Goal: Information Seeking & Learning: Learn about a topic

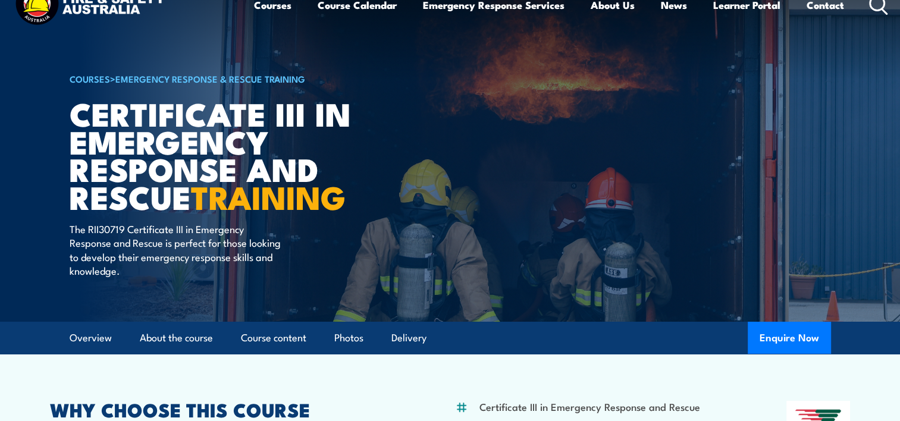
scroll to position [16, 0]
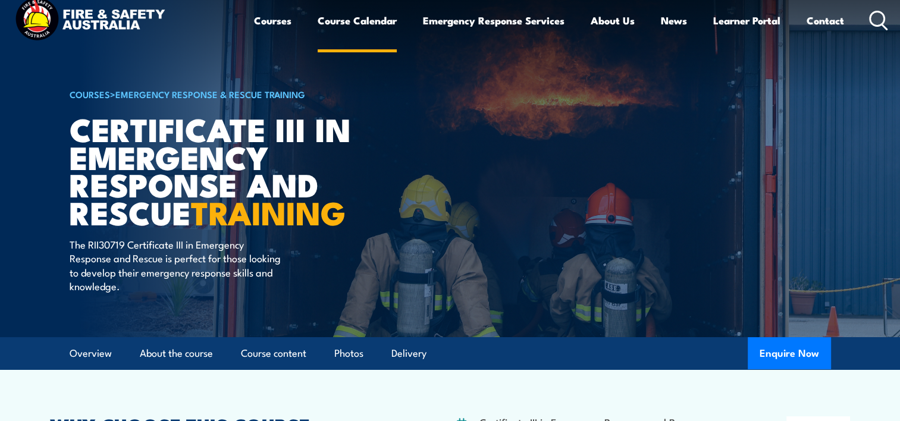
click at [383, 23] on link "Course Calendar" at bounding box center [357, 21] width 79 height 32
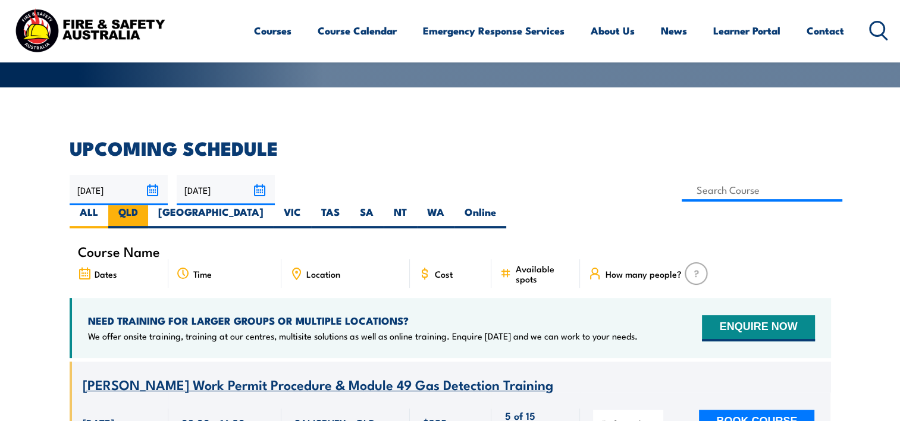
click at [148, 205] on label "QLD" at bounding box center [128, 216] width 40 height 23
click at [146, 205] on input "QLD" at bounding box center [142, 209] width 8 height 8
radio input "true"
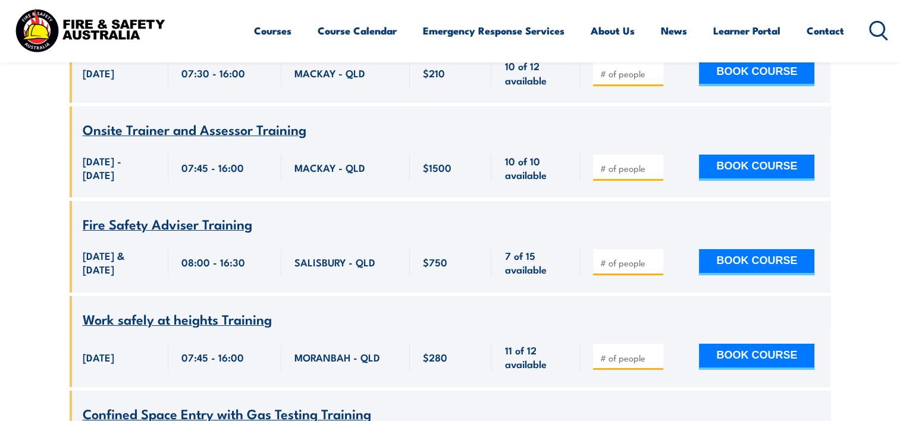
scroll to position [4144, 0]
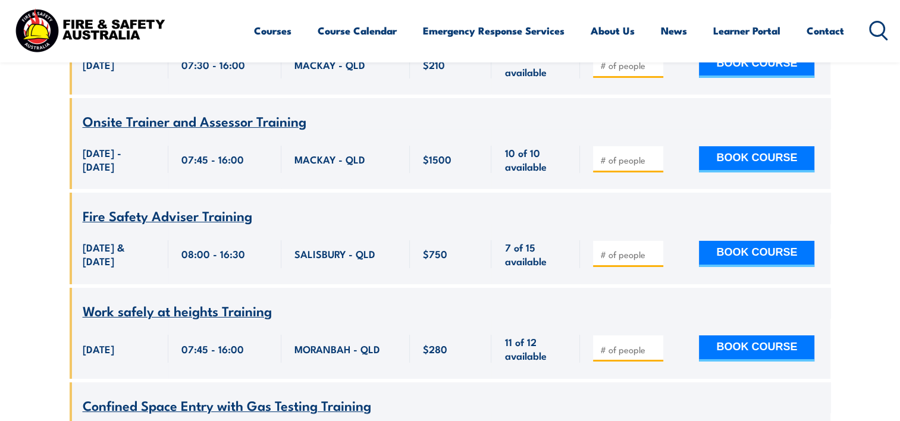
click at [258, 131] on span "Onsite Trainer and Assessor Training" at bounding box center [195, 121] width 224 height 20
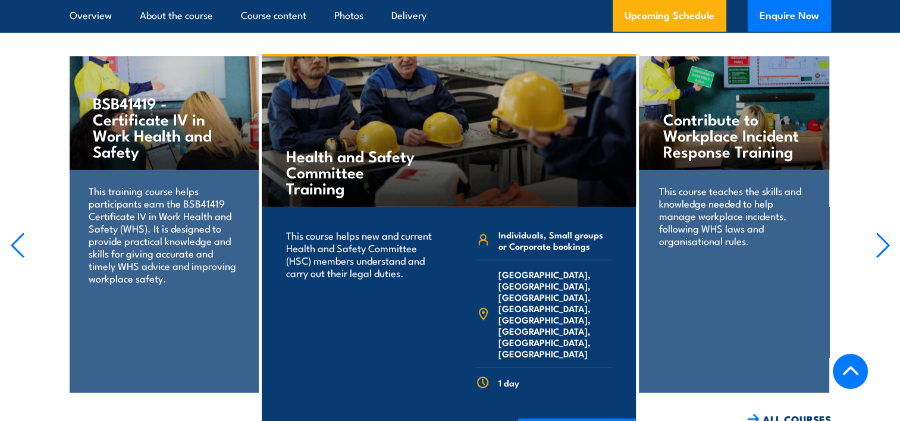
scroll to position [2705, 0]
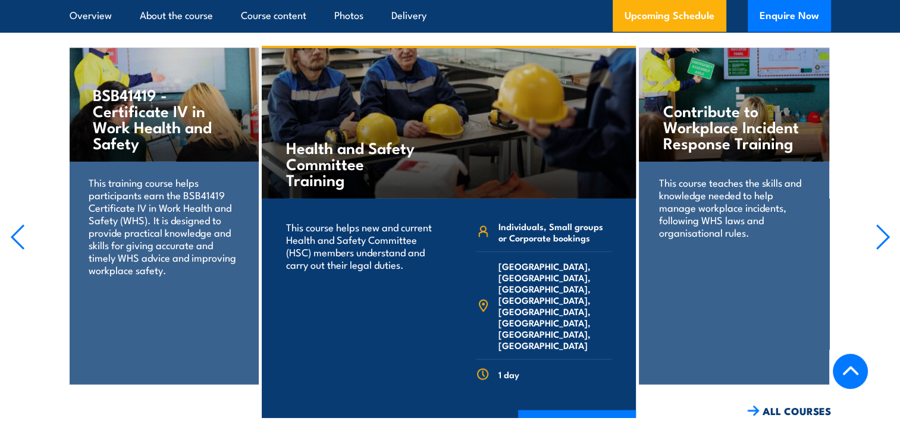
click at [747, 116] on h4 "Contribute to Workplace Incident Response Training" at bounding box center [733, 126] width 141 height 48
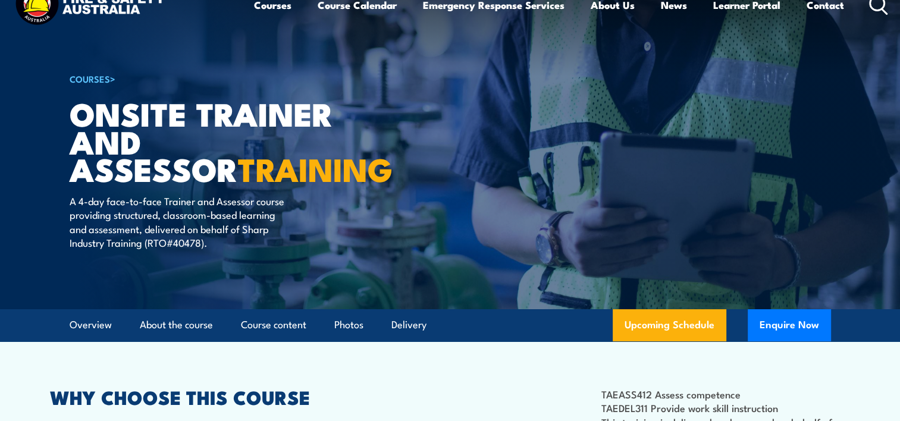
scroll to position [0, 0]
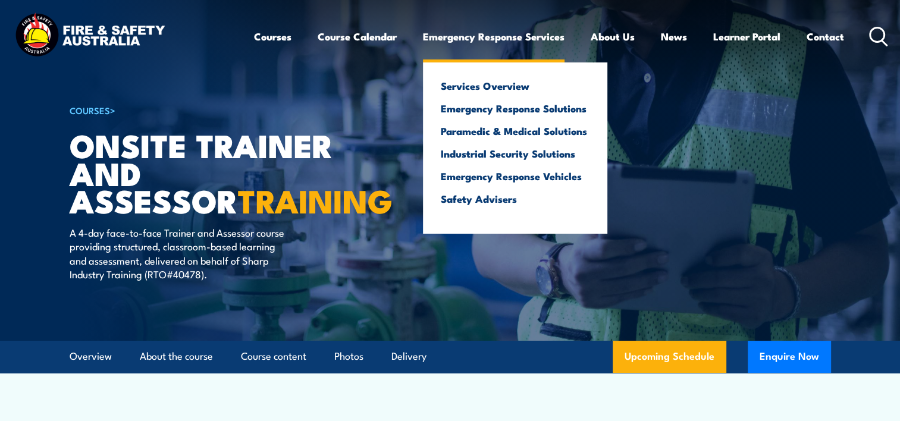
click at [538, 42] on link "Emergency Response Services" at bounding box center [494, 37] width 142 height 32
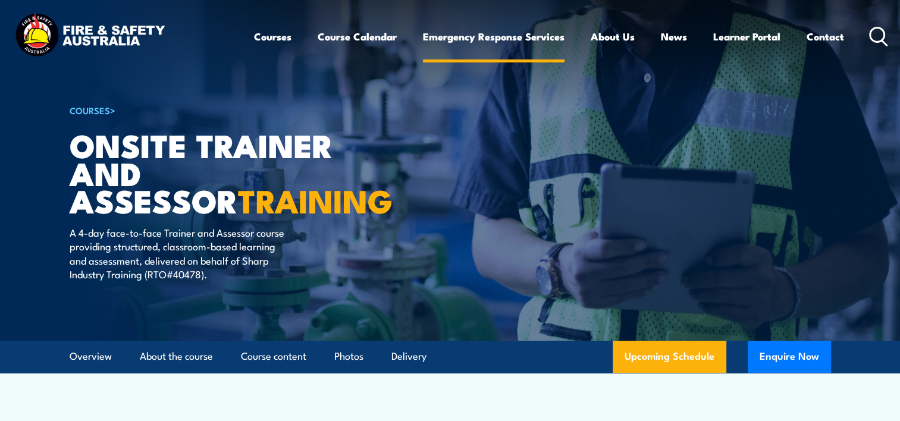
click at [529, 33] on link "Emergency Response Services" at bounding box center [494, 37] width 142 height 32
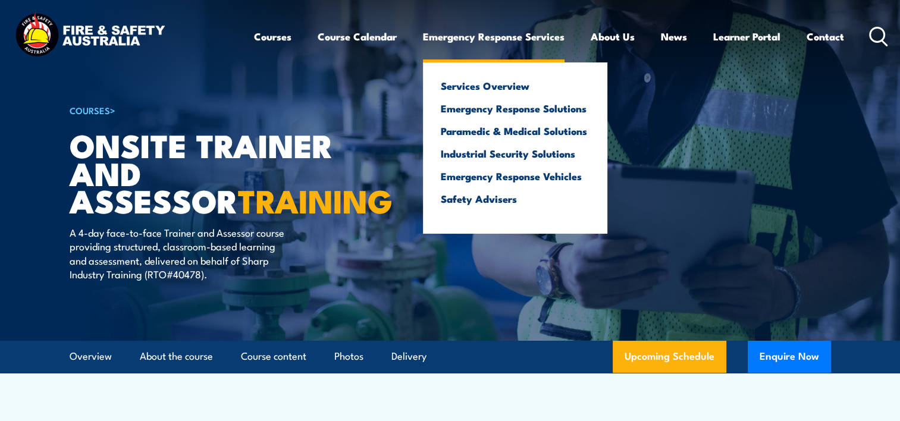
click at [529, 33] on link "Emergency Response Services" at bounding box center [494, 37] width 142 height 32
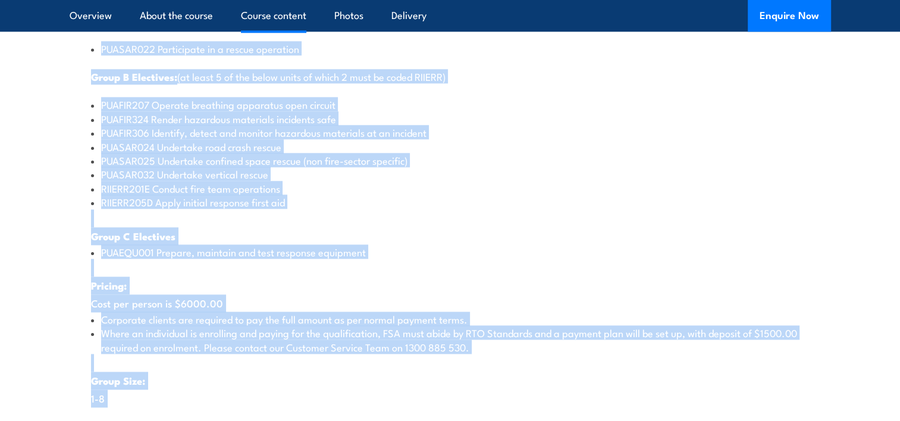
scroll to position [1619, 0]
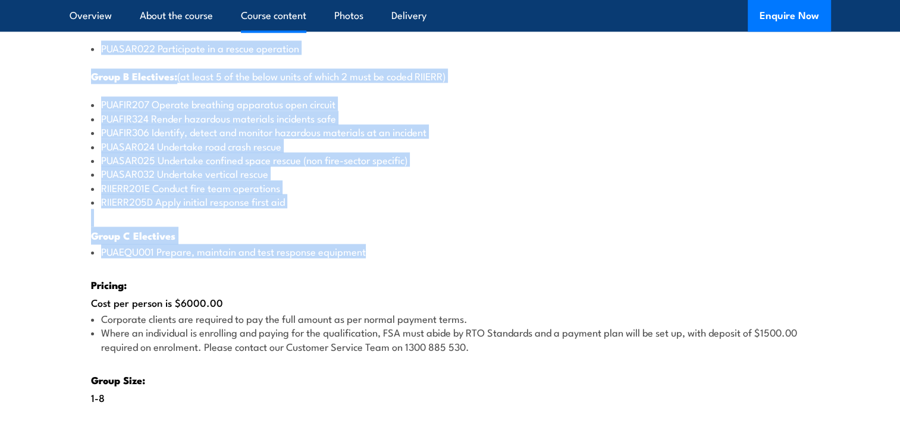
drag, startPoint x: 68, startPoint y: 70, endPoint x: 443, endPoint y: 262, distance: 421.1
click at [443, 262] on section "Course Content There are two options, you can choose between: INTENSIVE - Atten…" at bounding box center [450, 147] width 900 height 1039
copy div "The following core units are completed by all participants HLTAID014 Provide ad…"
